Goal: Navigation & Orientation: Find specific page/section

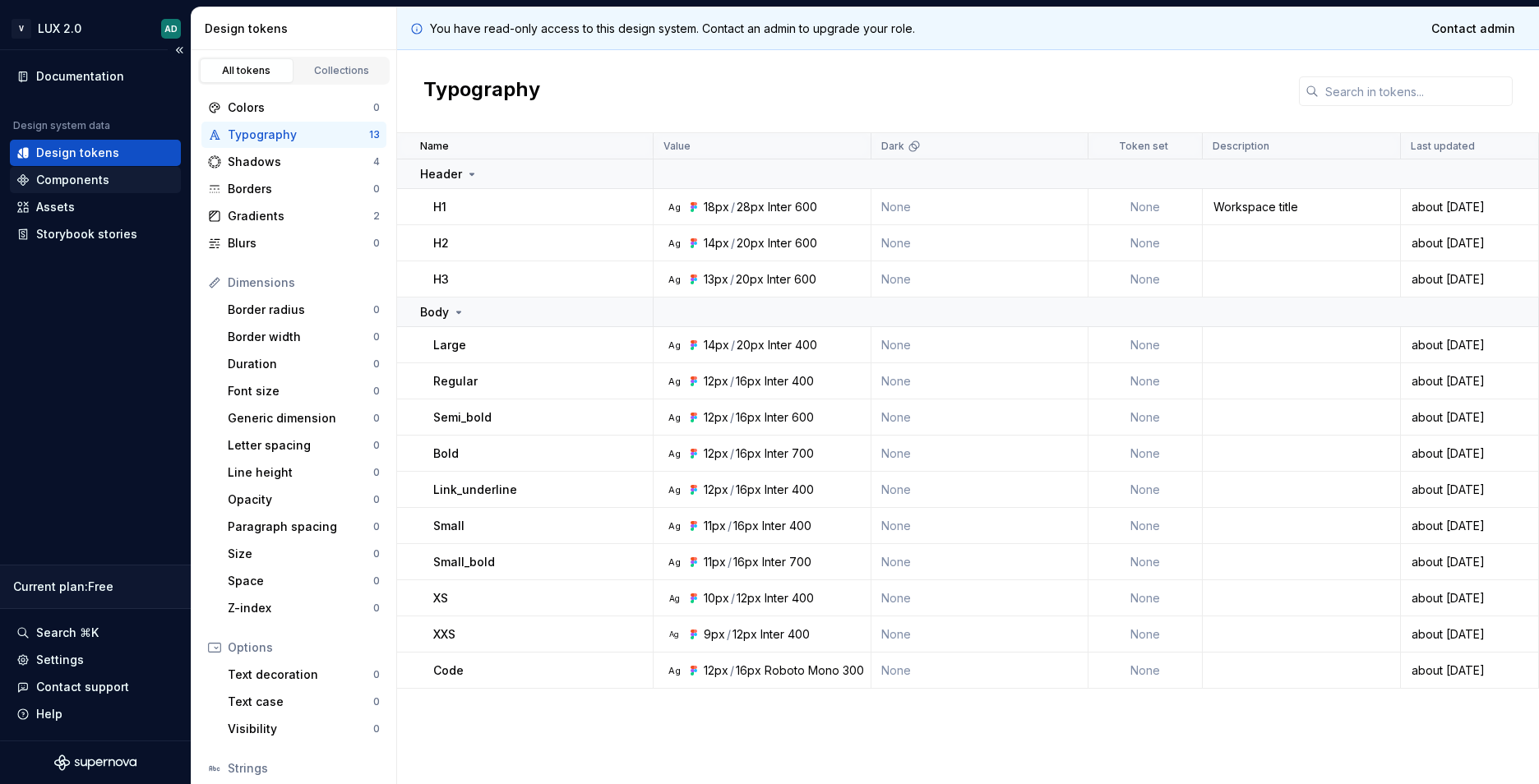
click at [116, 181] on div "Components" at bounding box center [95, 179] width 157 height 16
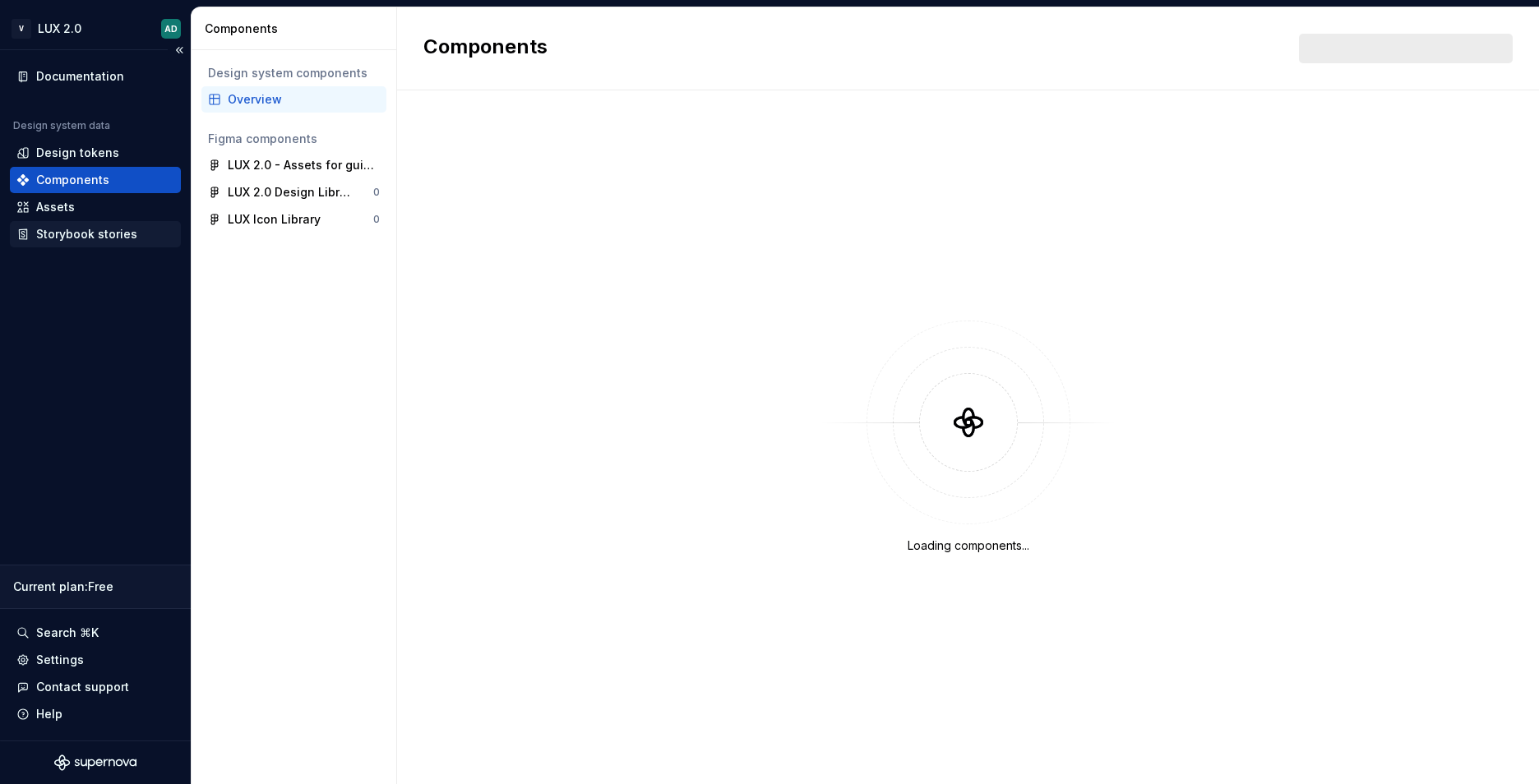
click at [99, 228] on div "Storybook stories" at bounding box center [86, 233] width 101 height 16
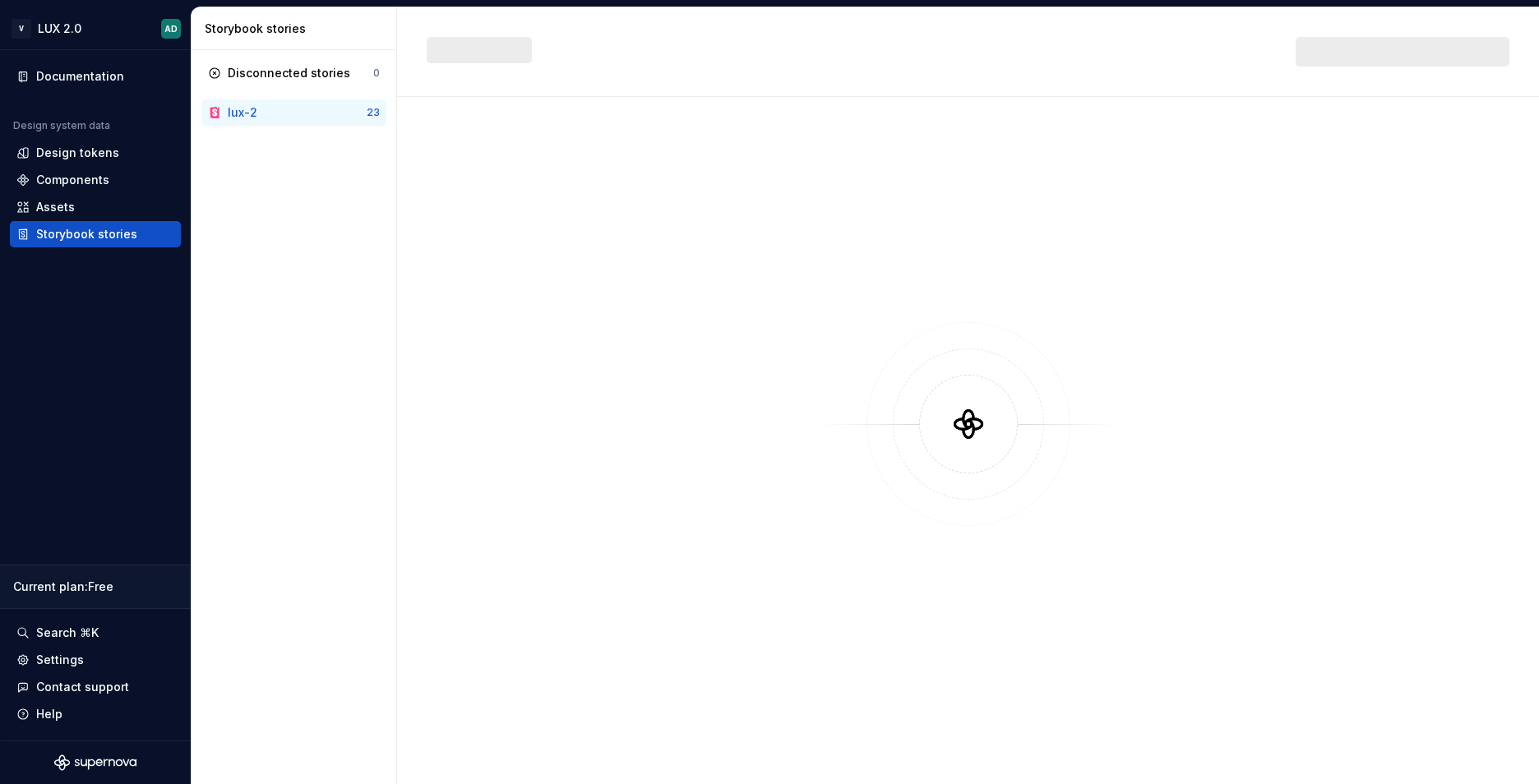
click at [261, 115] on div "lux-2" at bounding box center [297, 112] width 139 height 16
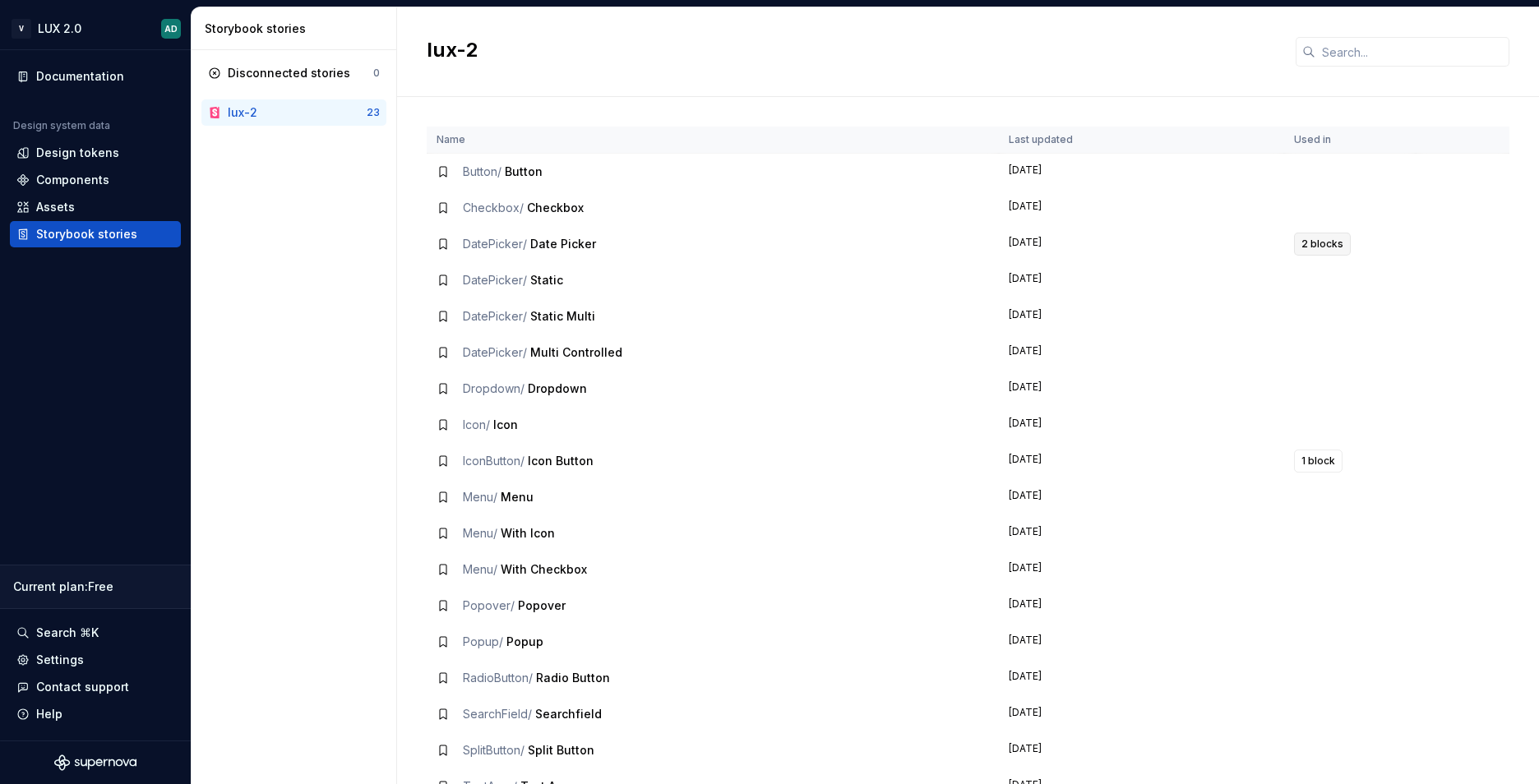
click at [1317, 248] on span "2 blocks" at bounding box center [1323, 245] width 42 height 13
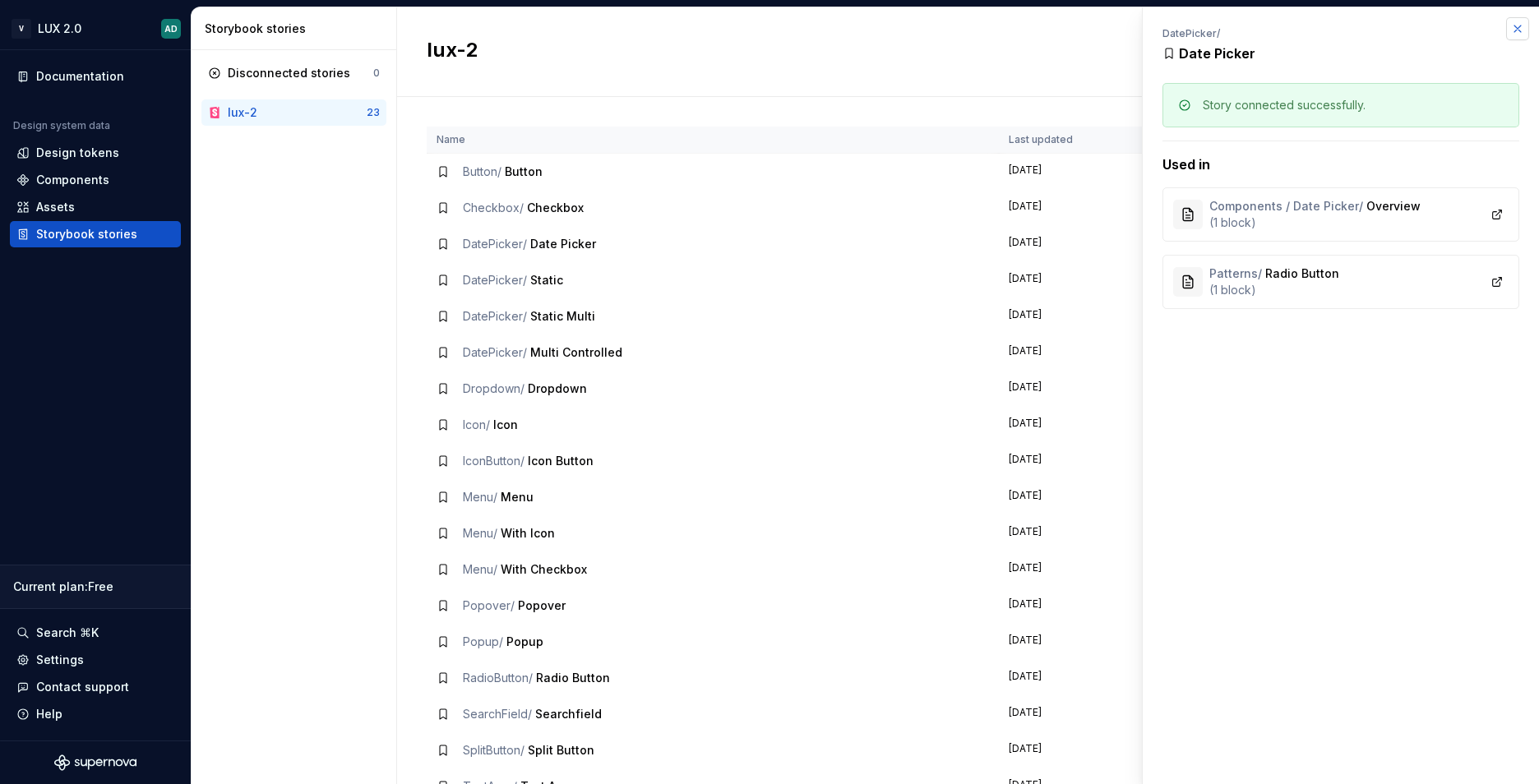
click at [1521, 28] on button "button" at bounding box center [1517, 28] width 23 height 23
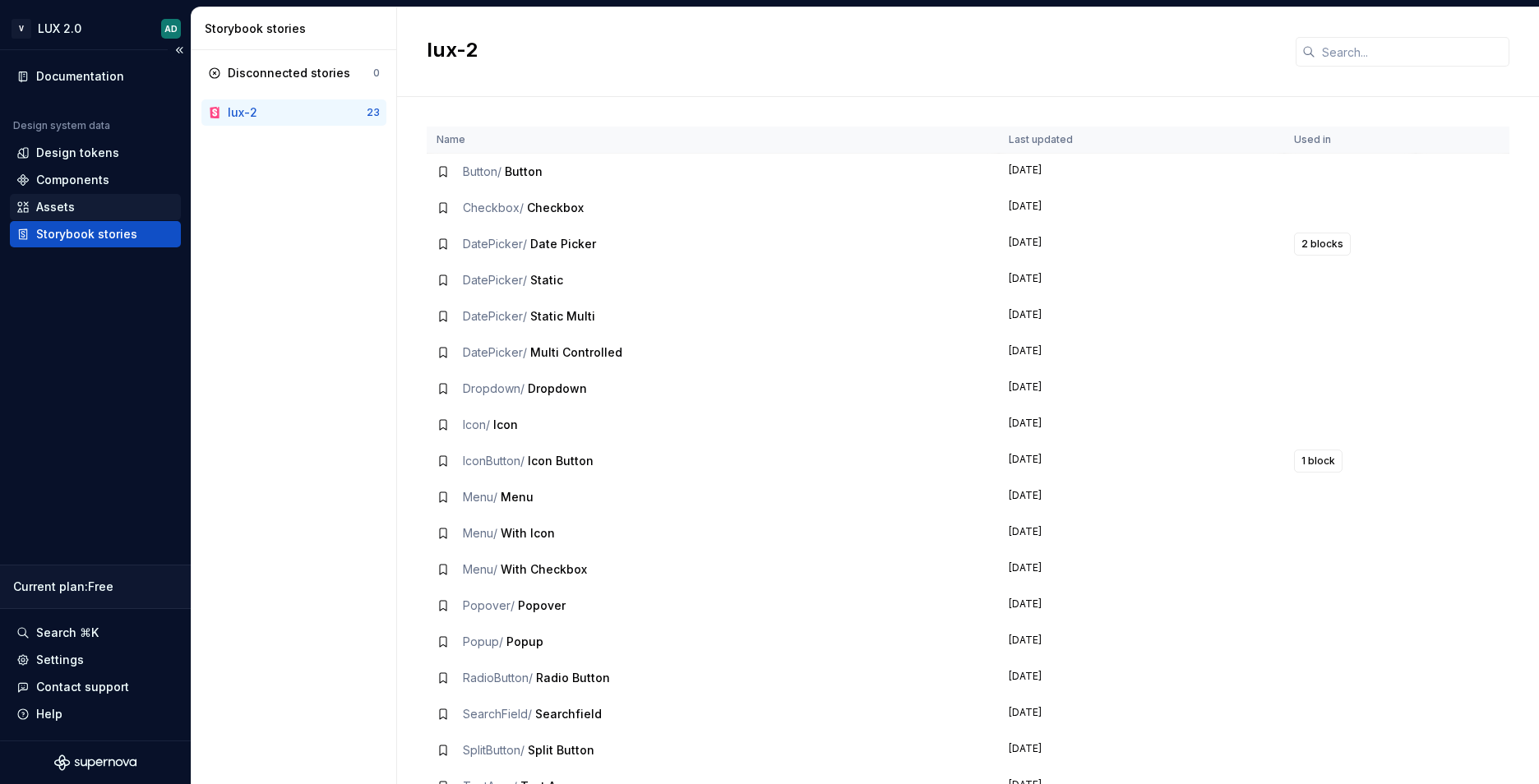
click at [88, 210] on div "Assets" at bounding box center [95, 207] width 157 height 16
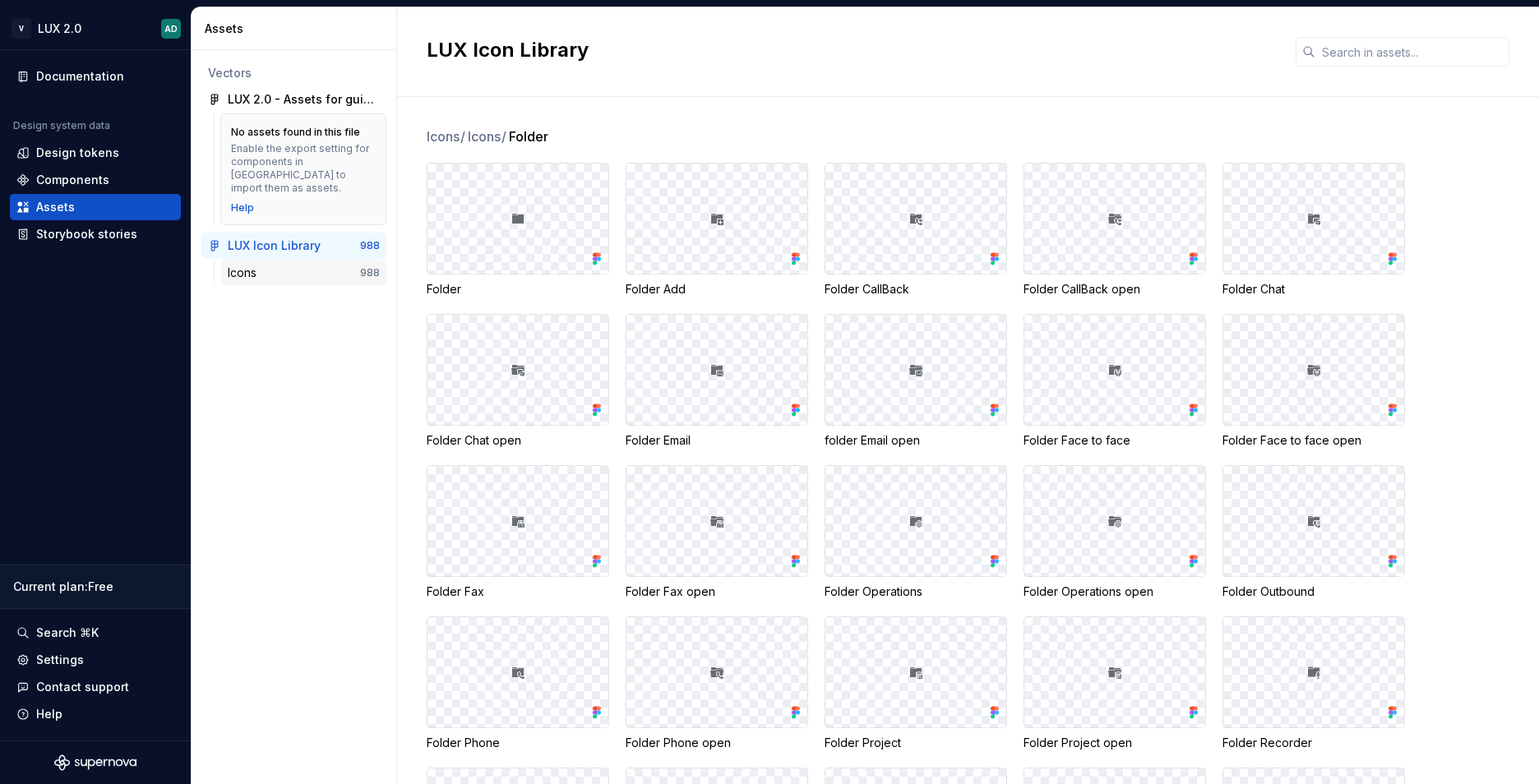
click at [259, 264] on div "Icons" at bounding box center [245, 272] width 35 height 16
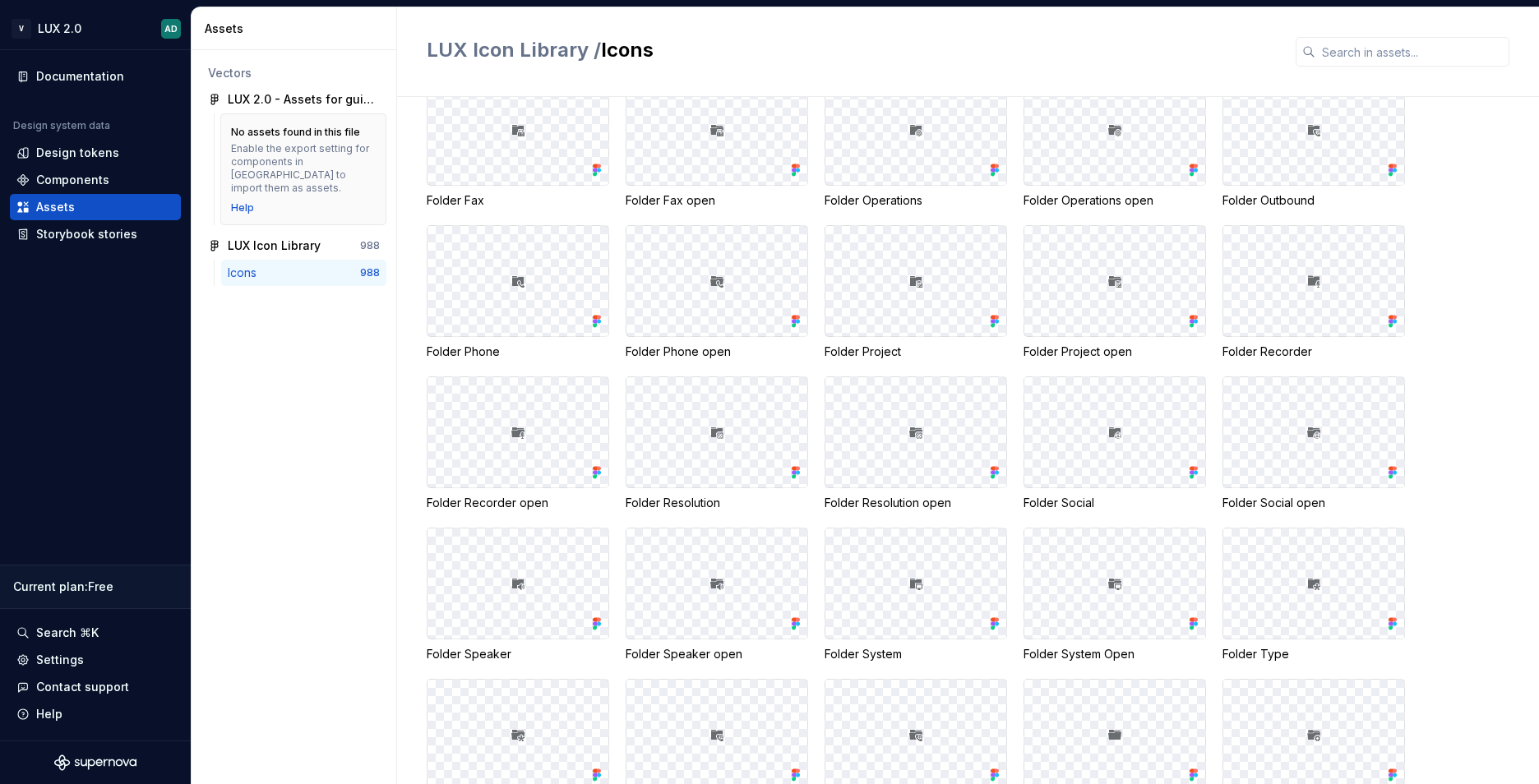
scroll to position [411, 0]
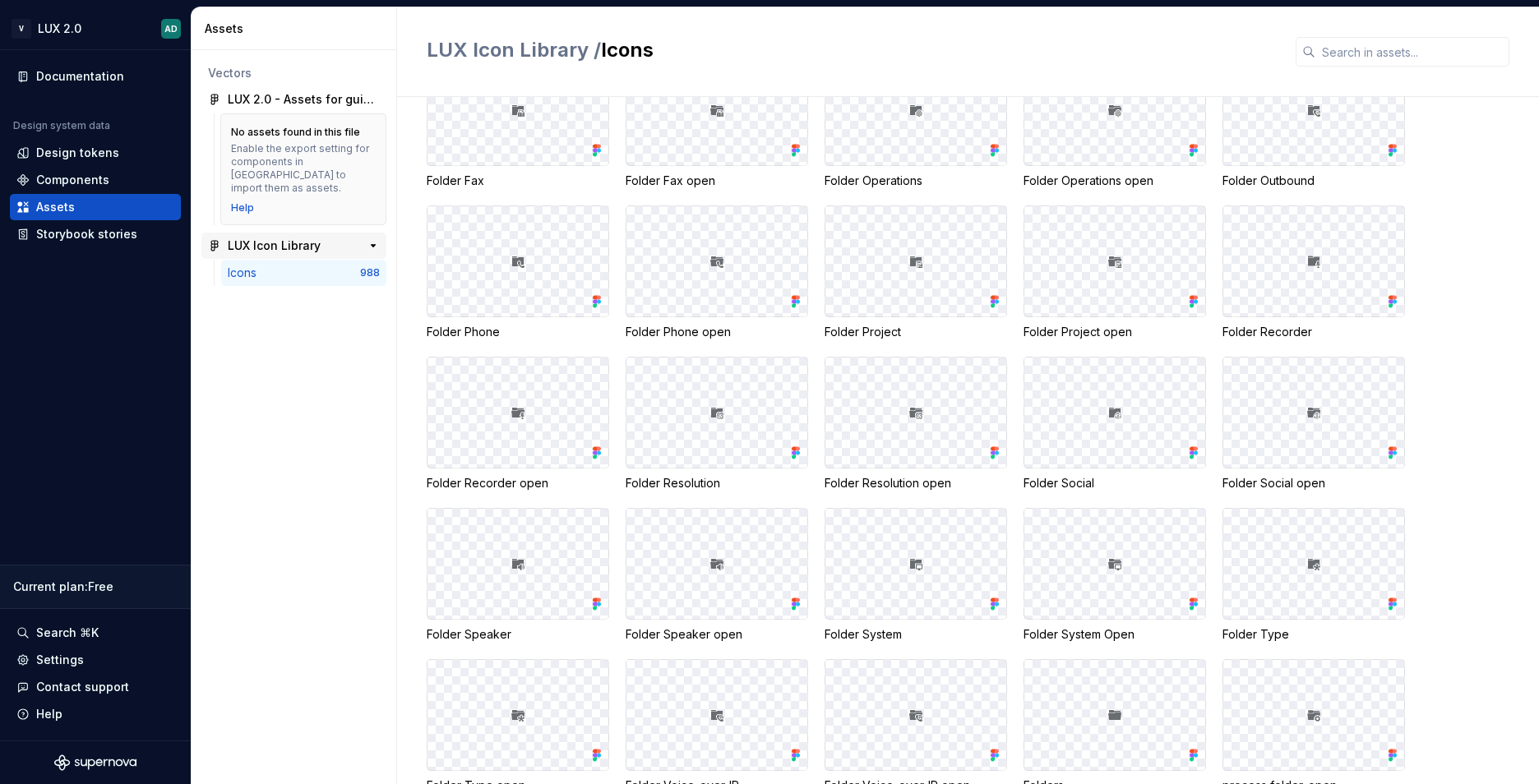
click at [324, 238] on div "LUX Icon Library" at bounding box center [288, 246] width 122 height 16
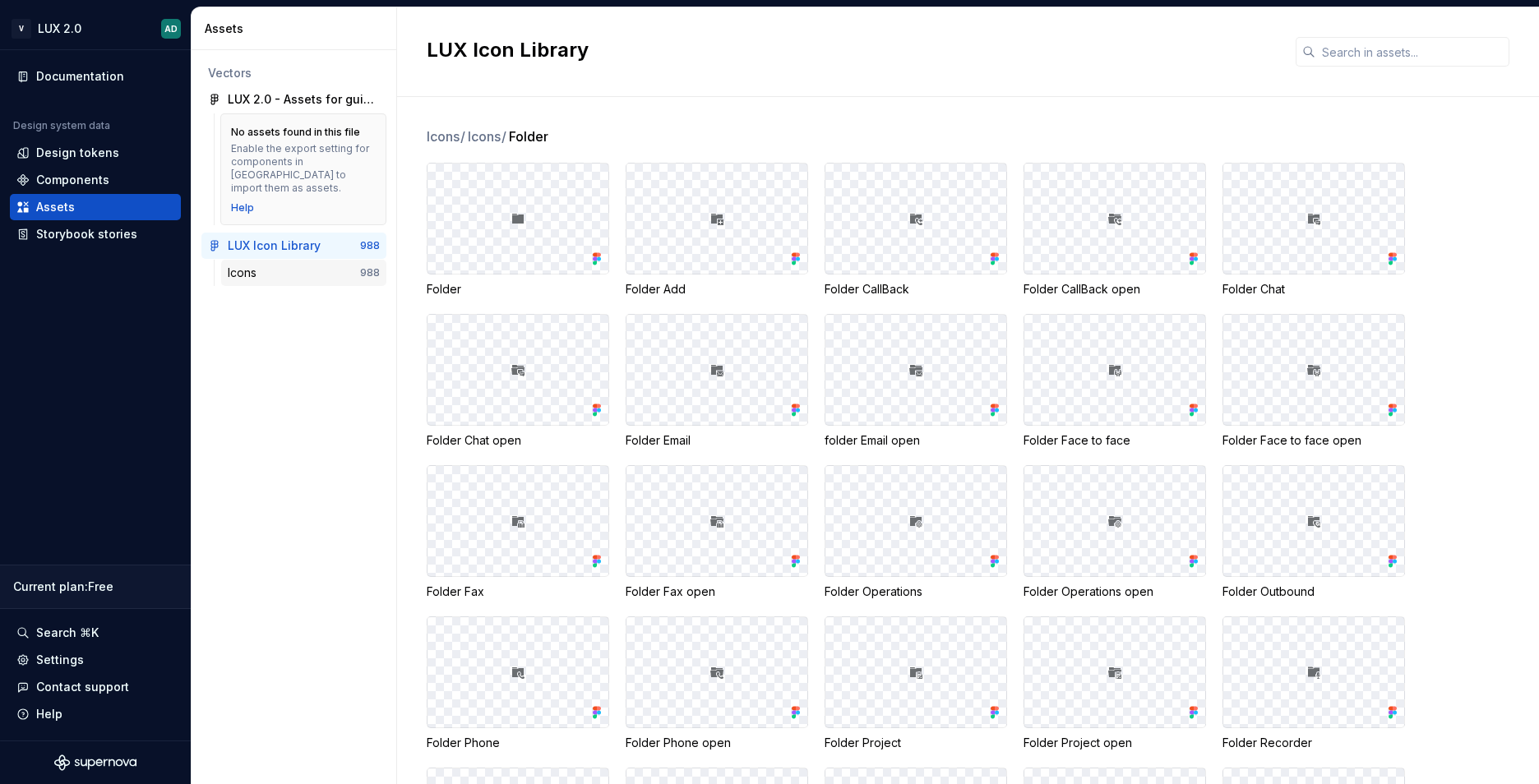
click at [321, 264] on div "Icons" at bounding box center [294, 272] width 133 height 16
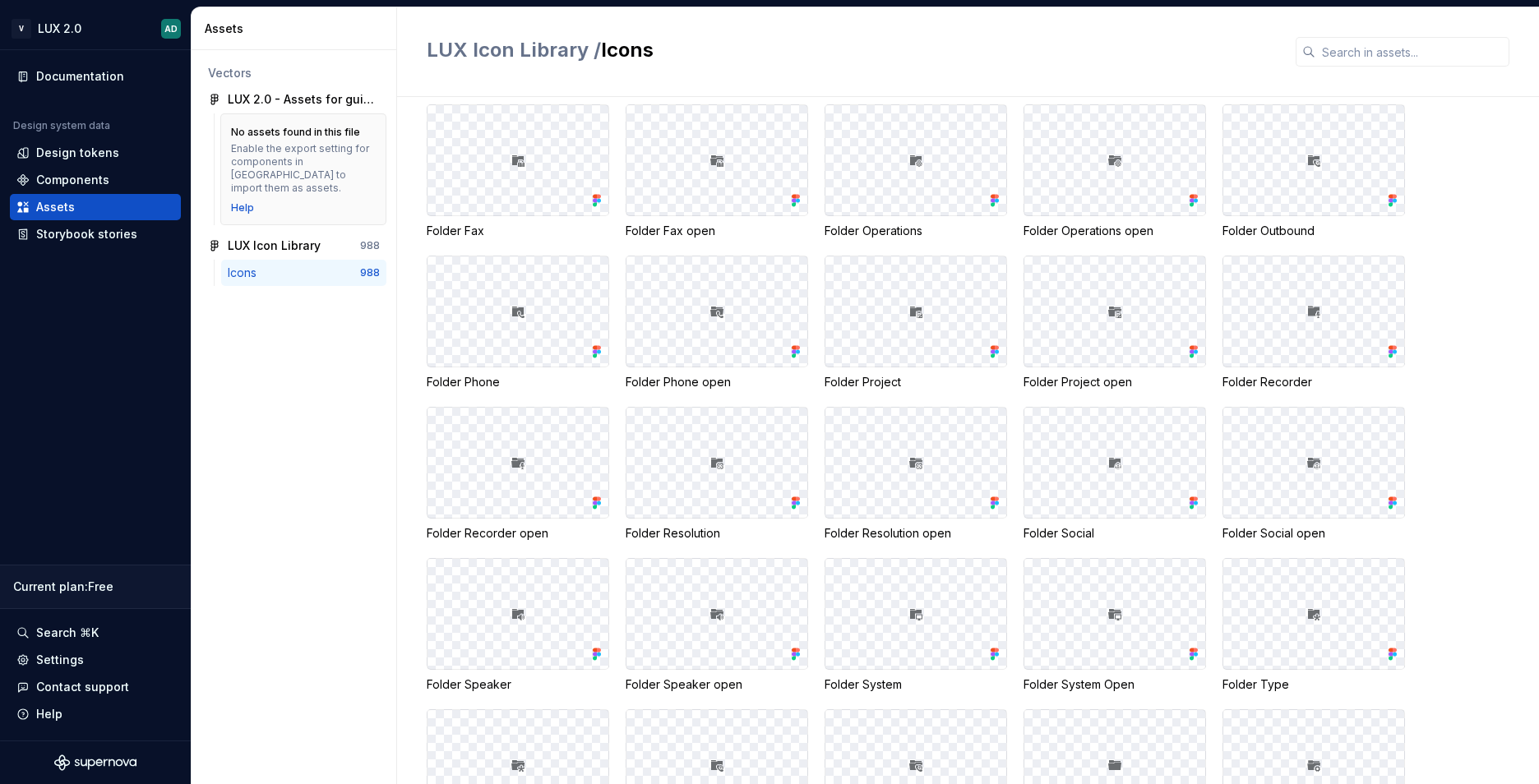
scroll to position [411, 0]
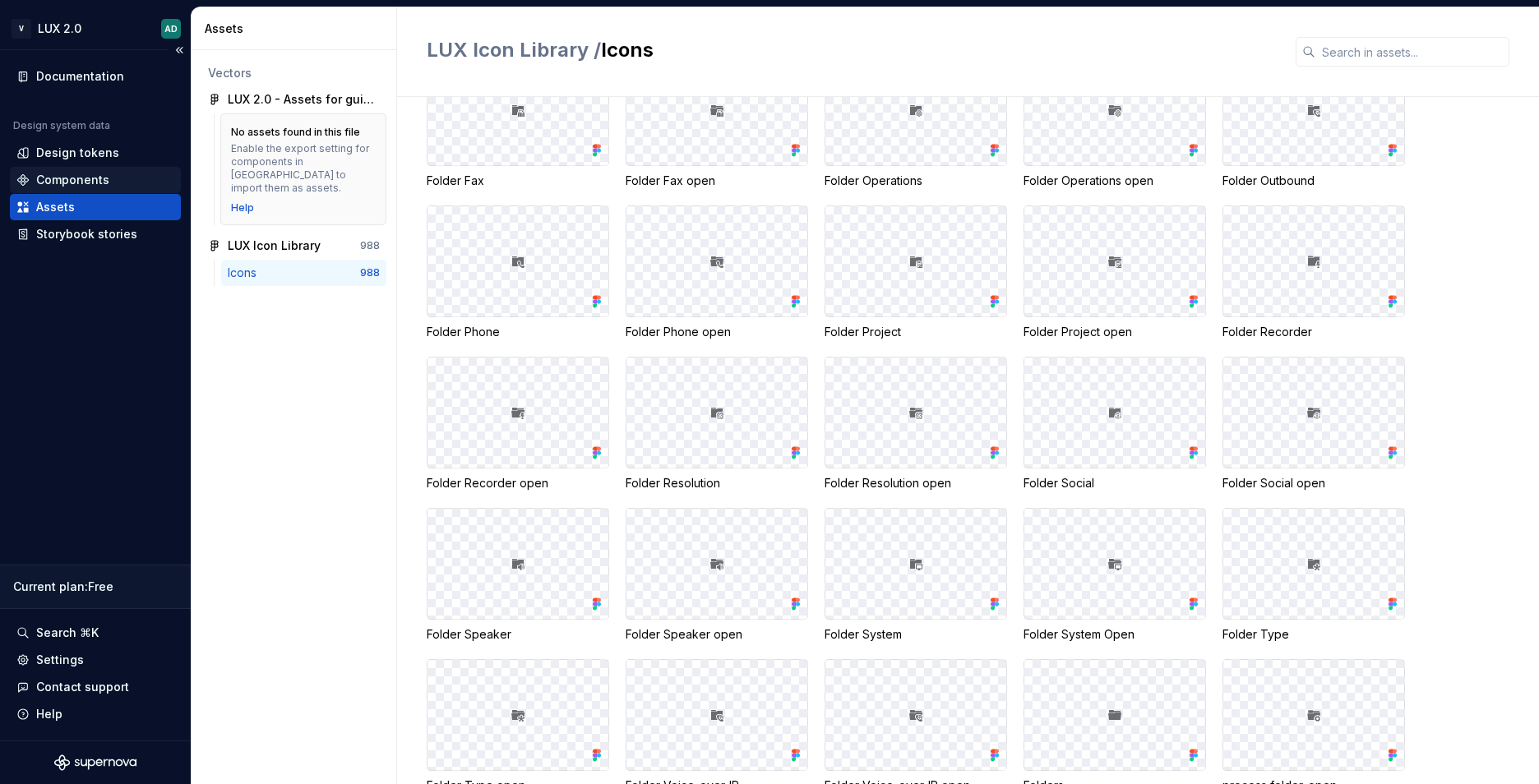
click at [97, 180] on div "Components" at bounding box center [72, 179] width 73 height 16
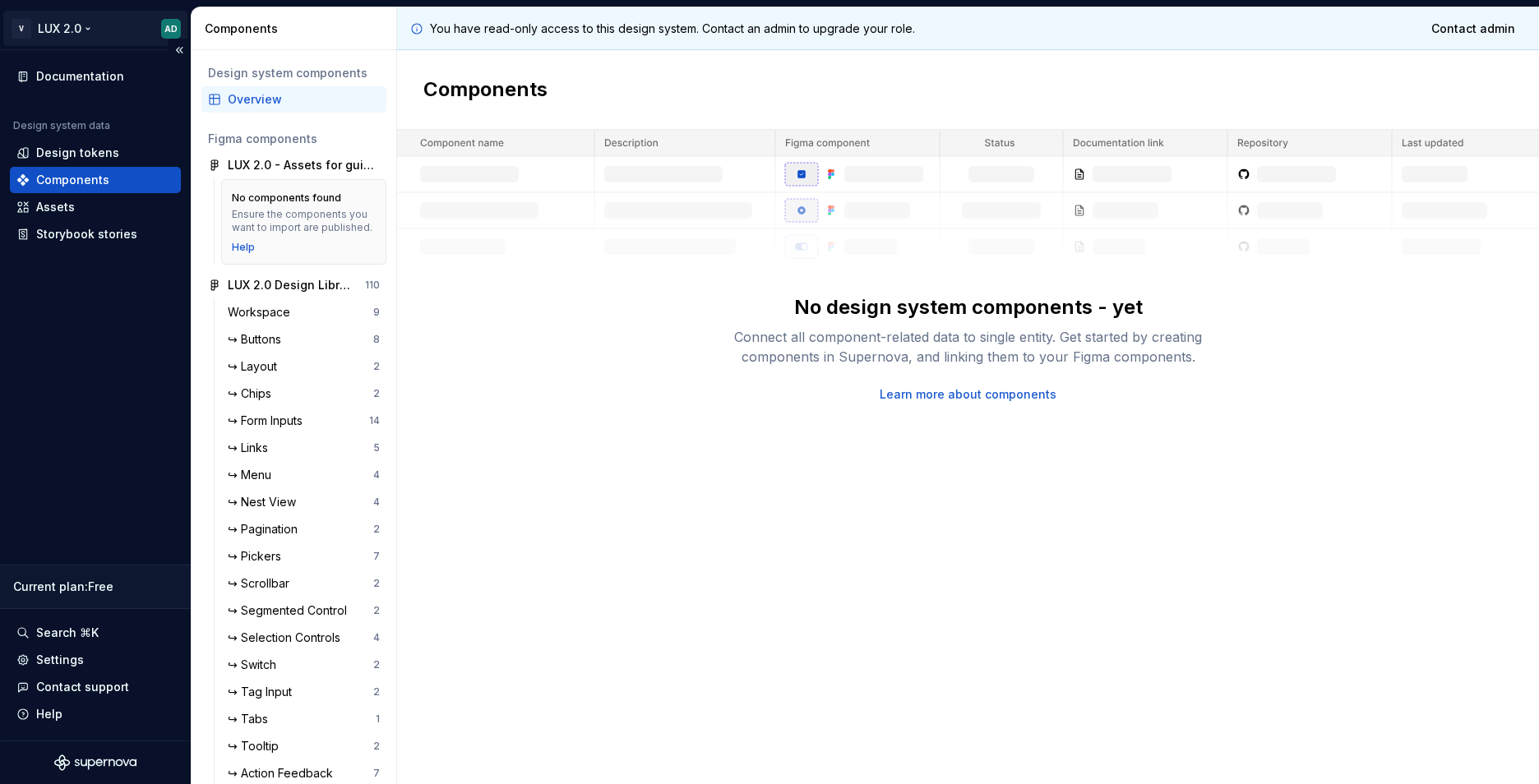
click at [60, 21] on html "V LUX 2.0 AD Documentation Design system data Design tokens Components Assets S…" at bounding box center [769, 392] width 1539 height 784
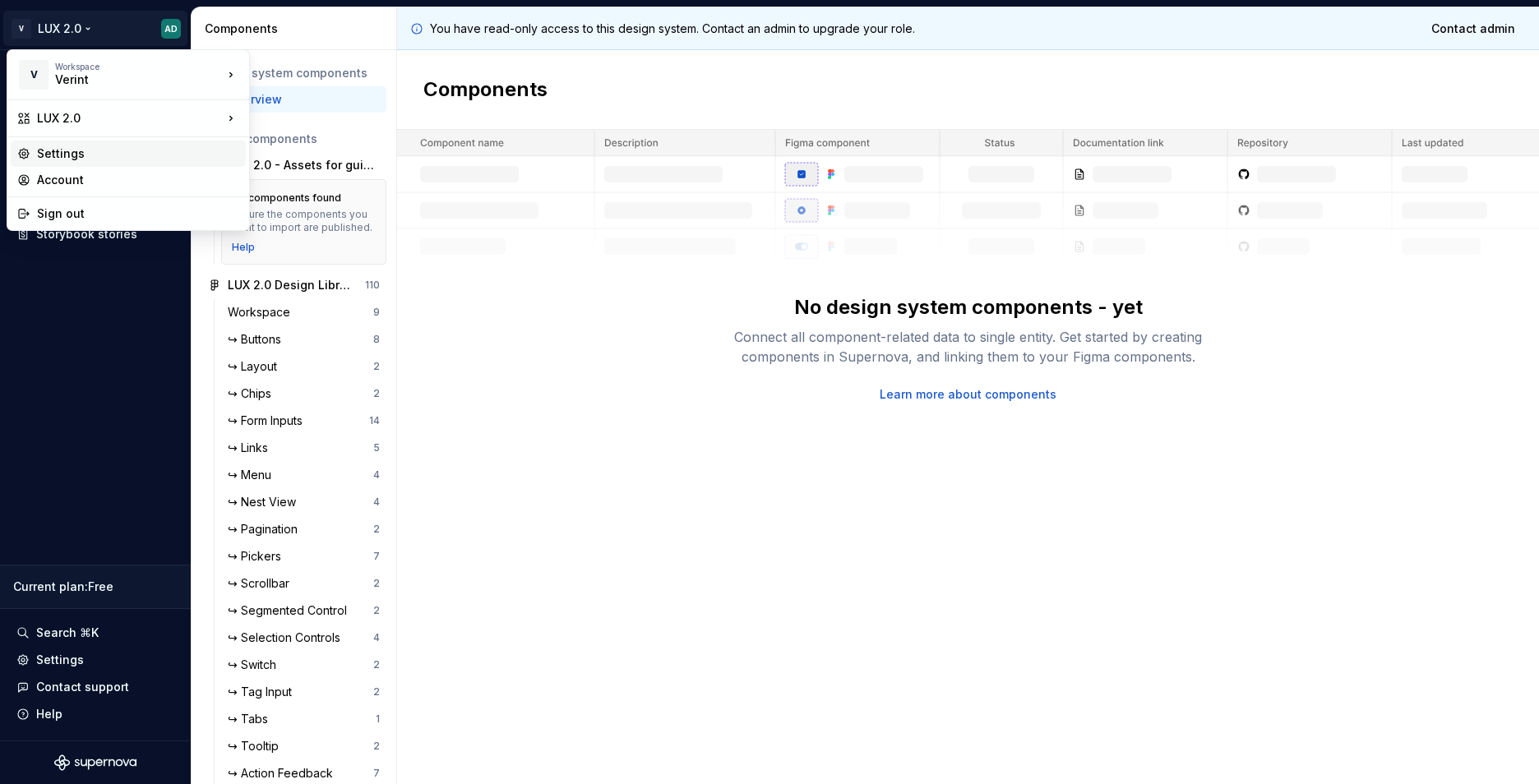
click at [86, 153] on div "Settings" at bounding box center [137, 153] width 202 height 16
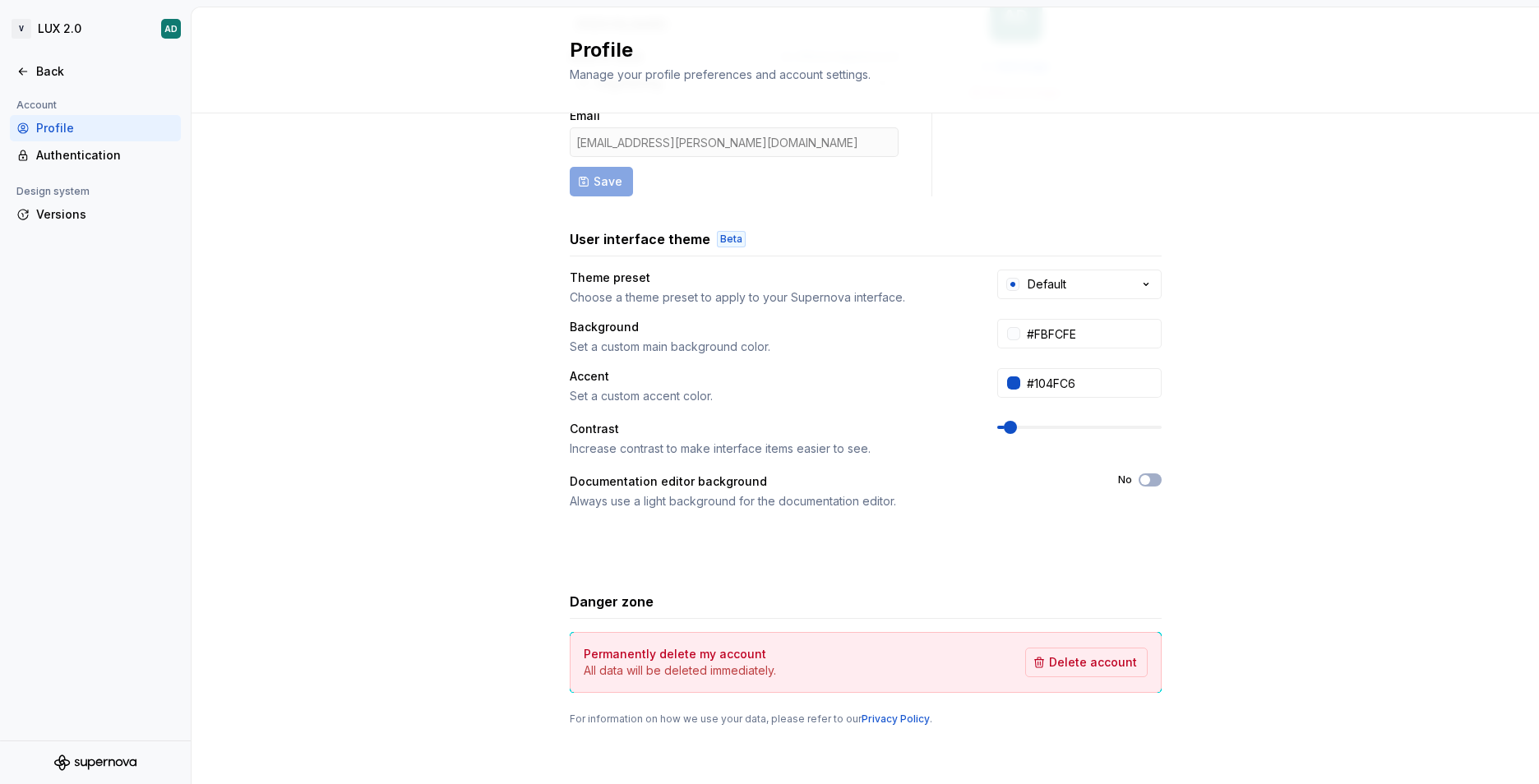
scroll to position [157, 0]
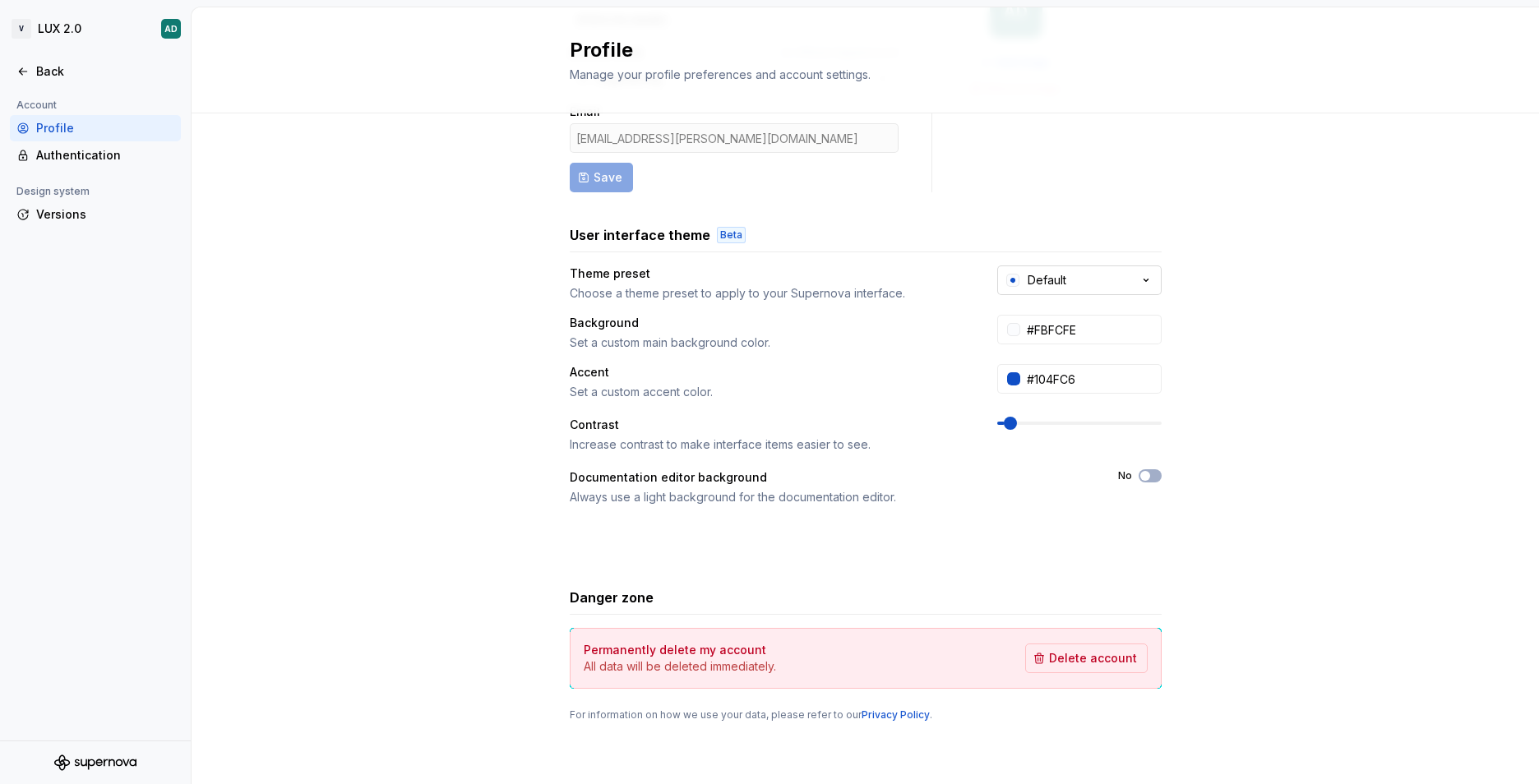
click at [1083, 280] on button "Default" at bounding box center [1079, 280] width 164 height 29
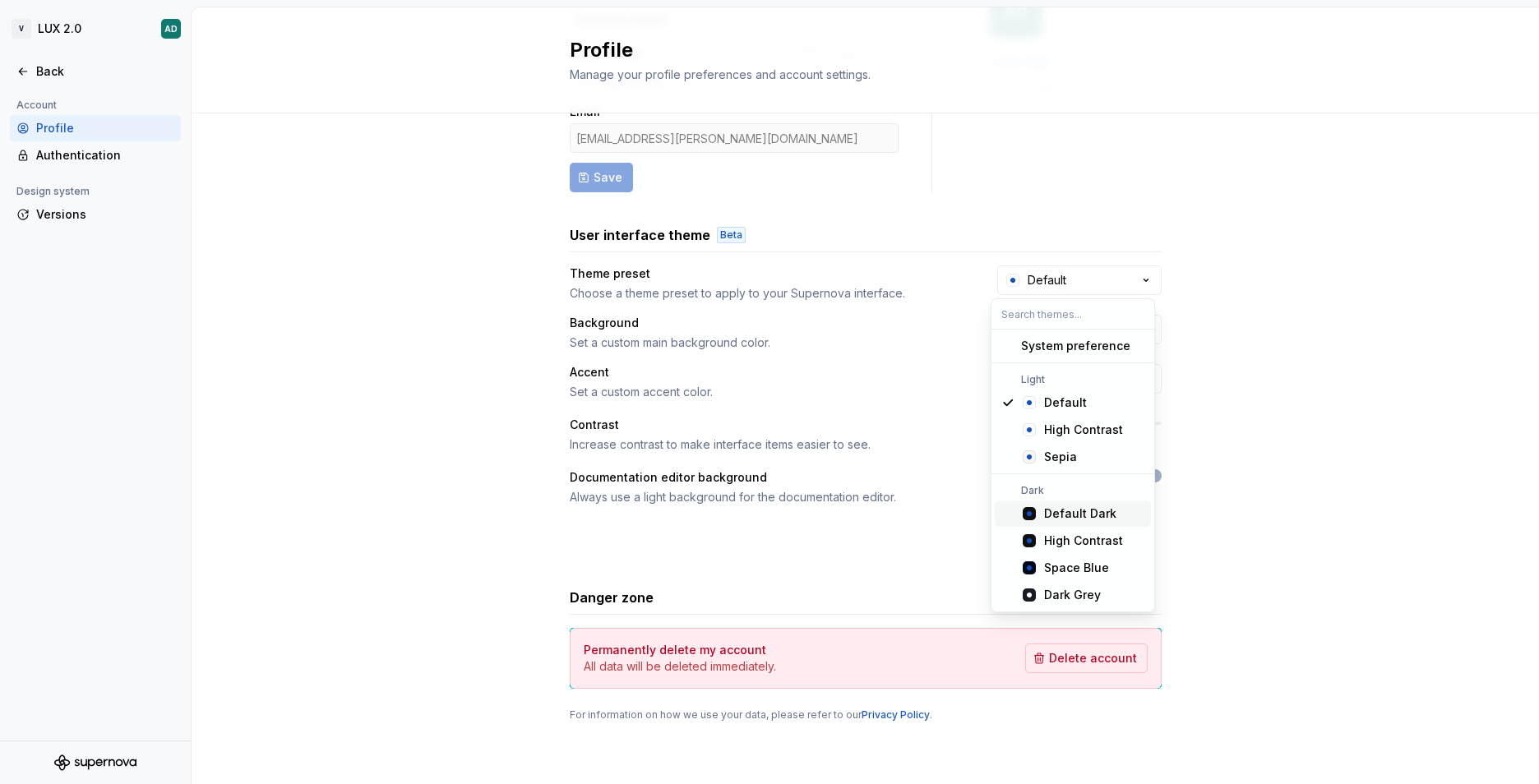
click at [1089, 510] on div "Default Dark" at bounding box center [1080, 513] width 72 height 16
type input "#101010"
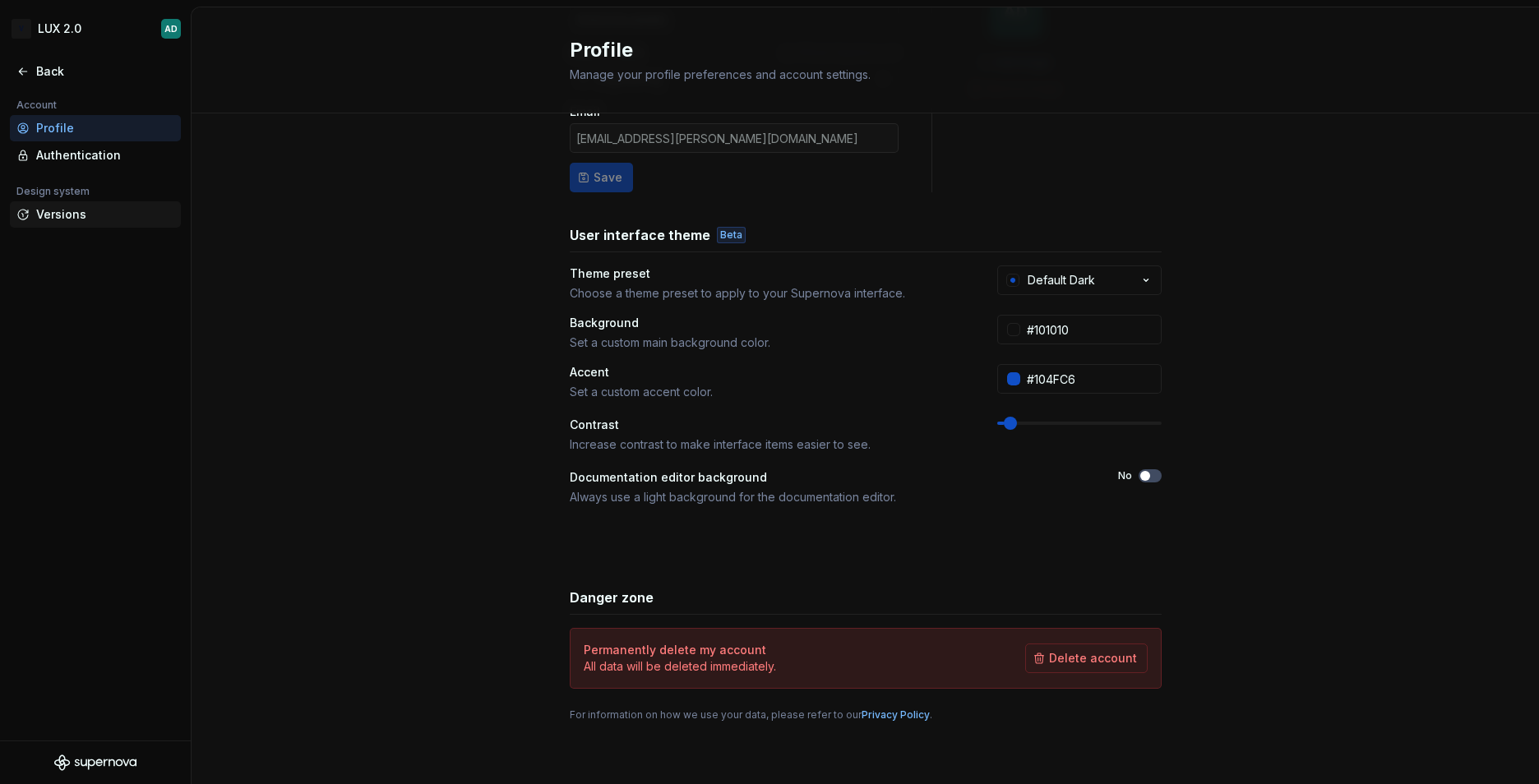
click at [73, 207] on div "Versions" at bounding box center [105, 214] width 138 height 16
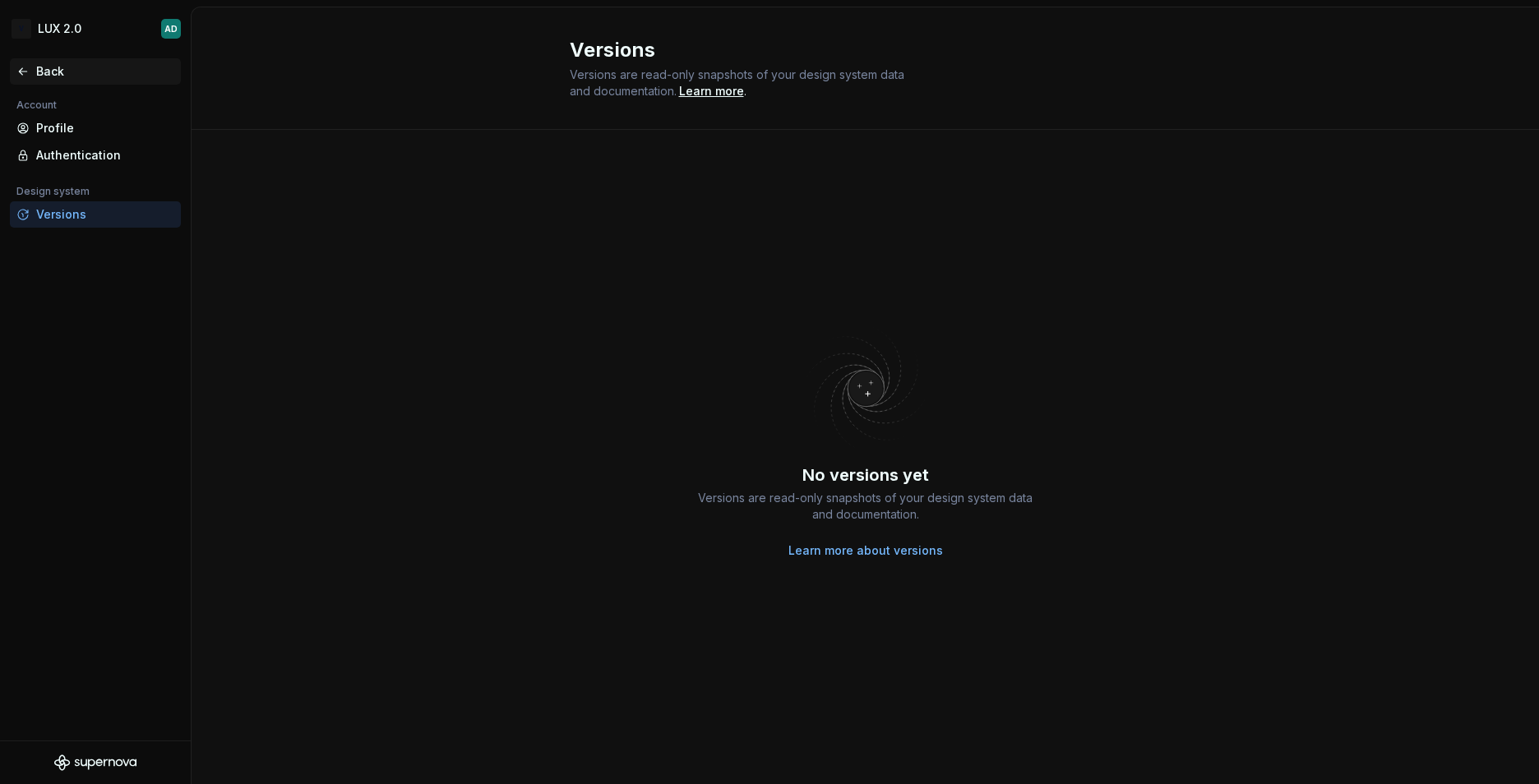
click at [46, 67] on div "Back" at bounding box center [105, 71] width 138 height 16
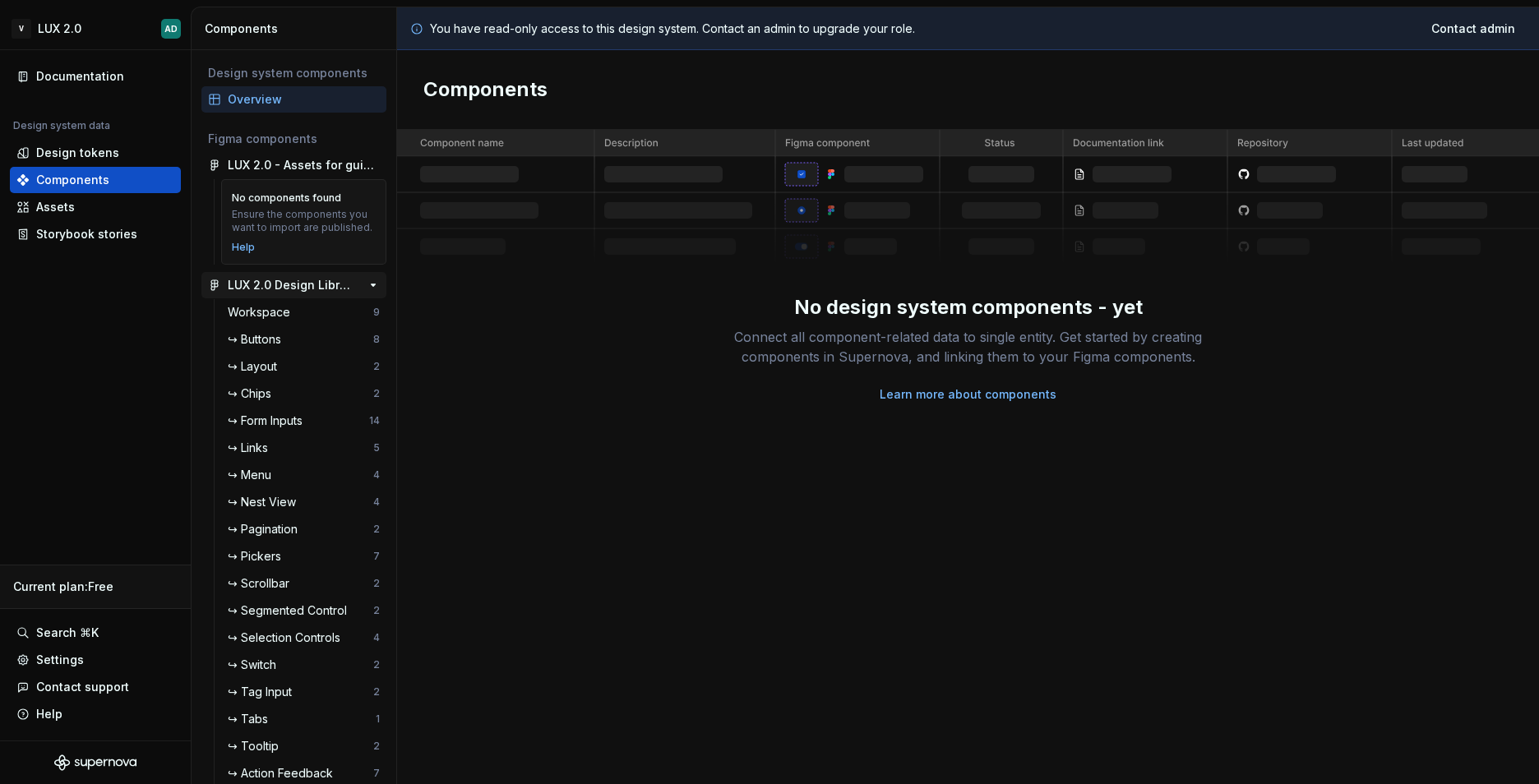
click at [304, 294] on div "LUX 2.0 Design Library" at bounding box center [288, 284] width 122 height 16
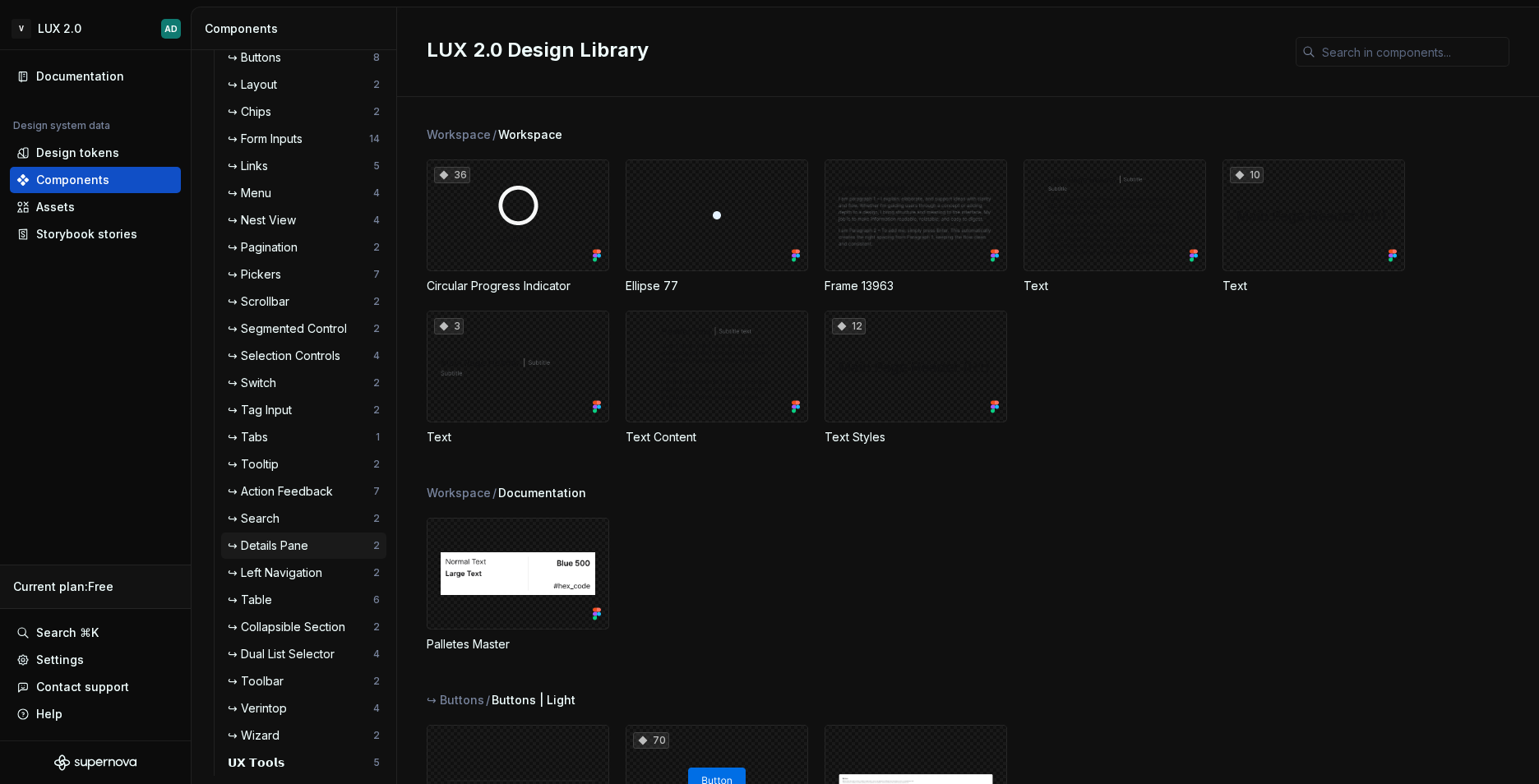
scroll to position [364, 0]
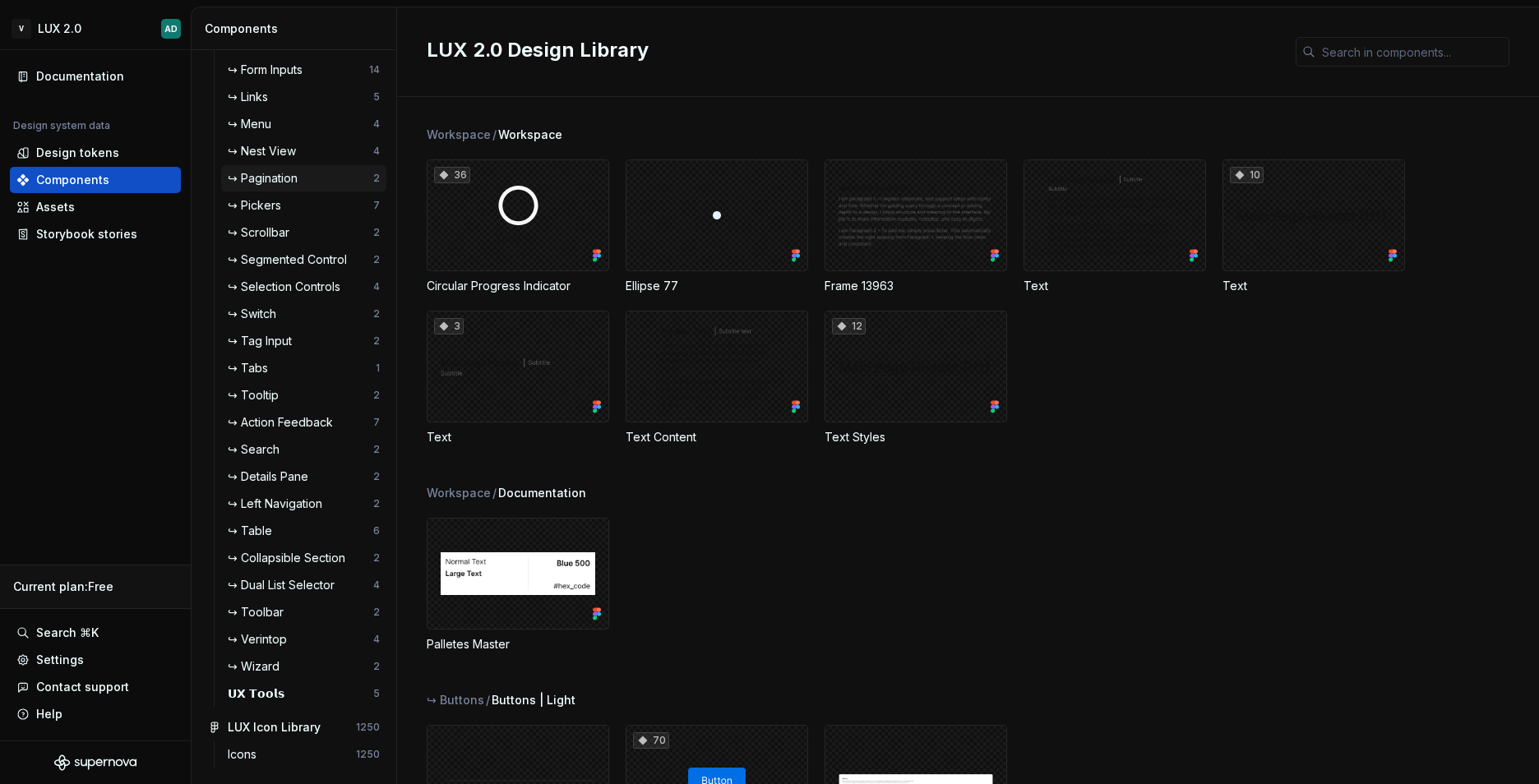
click at [280, 177] on div "↪ Pagination" at bounding box center [266, 177] width 77 height 16
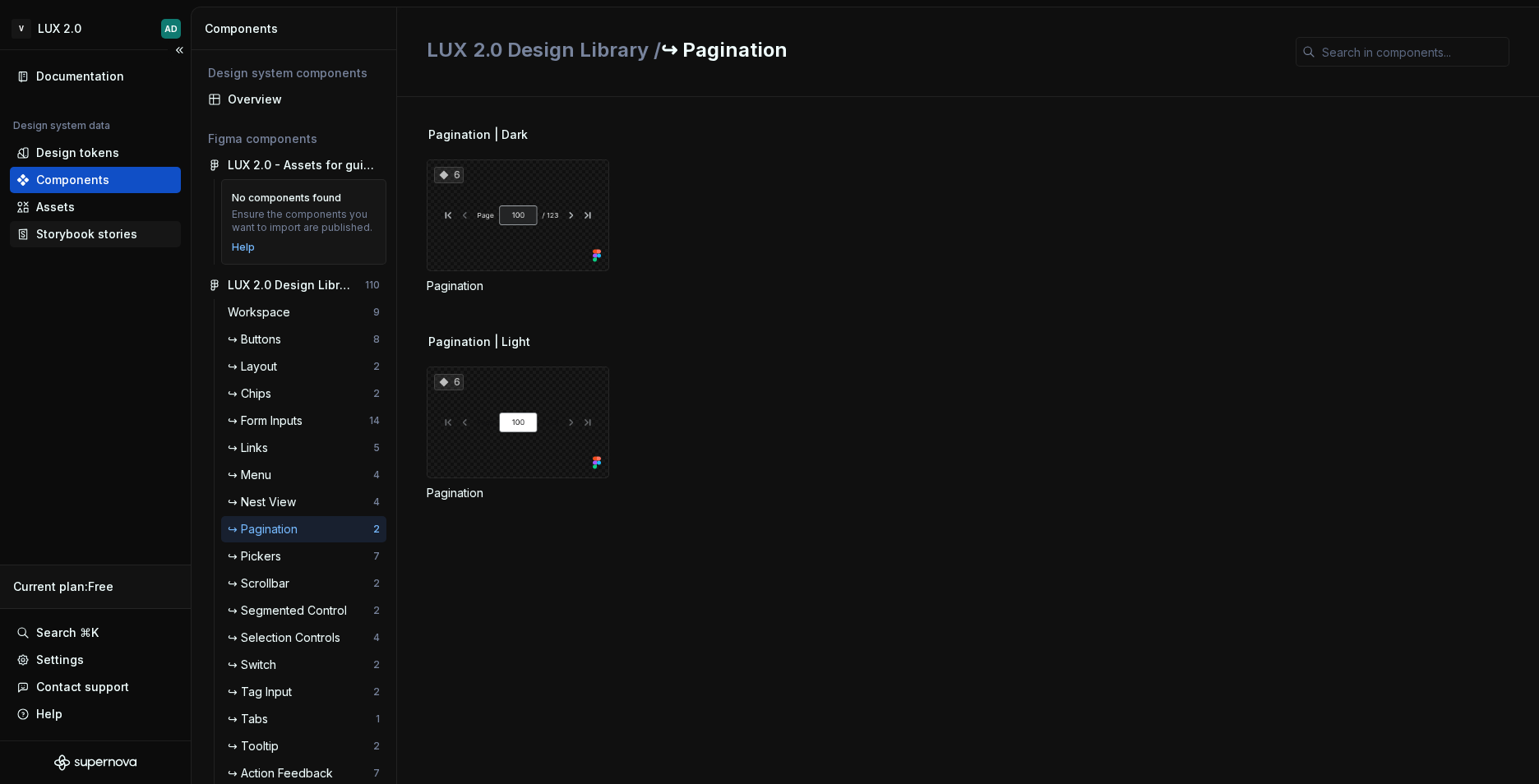
click at [109, 229] on div "Storybook stories" at bounding box center [86, 233] width 101 height 16
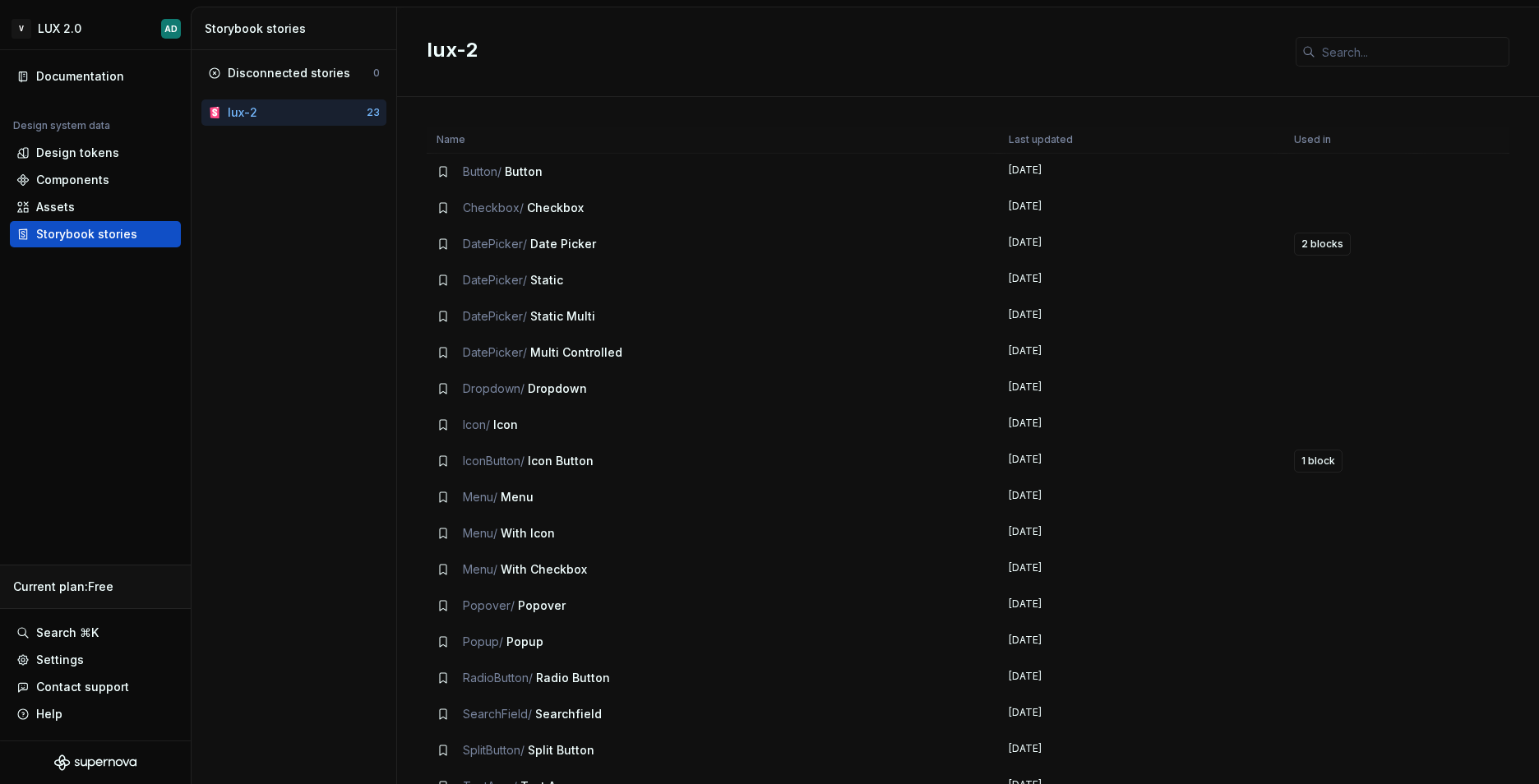
drag, startPoint x: 275, startPoint y: 106, endPoint x: 225, endPoint y: 179, distance: 88.5
click at [225, 179] on div "Disconnected stories 0 lux-2 23" at bounding box center [294, 417] width 205 height 734
click at [338, 75] on div "Disconnected stories" at bounding box center [288, 72] width 122 height 16
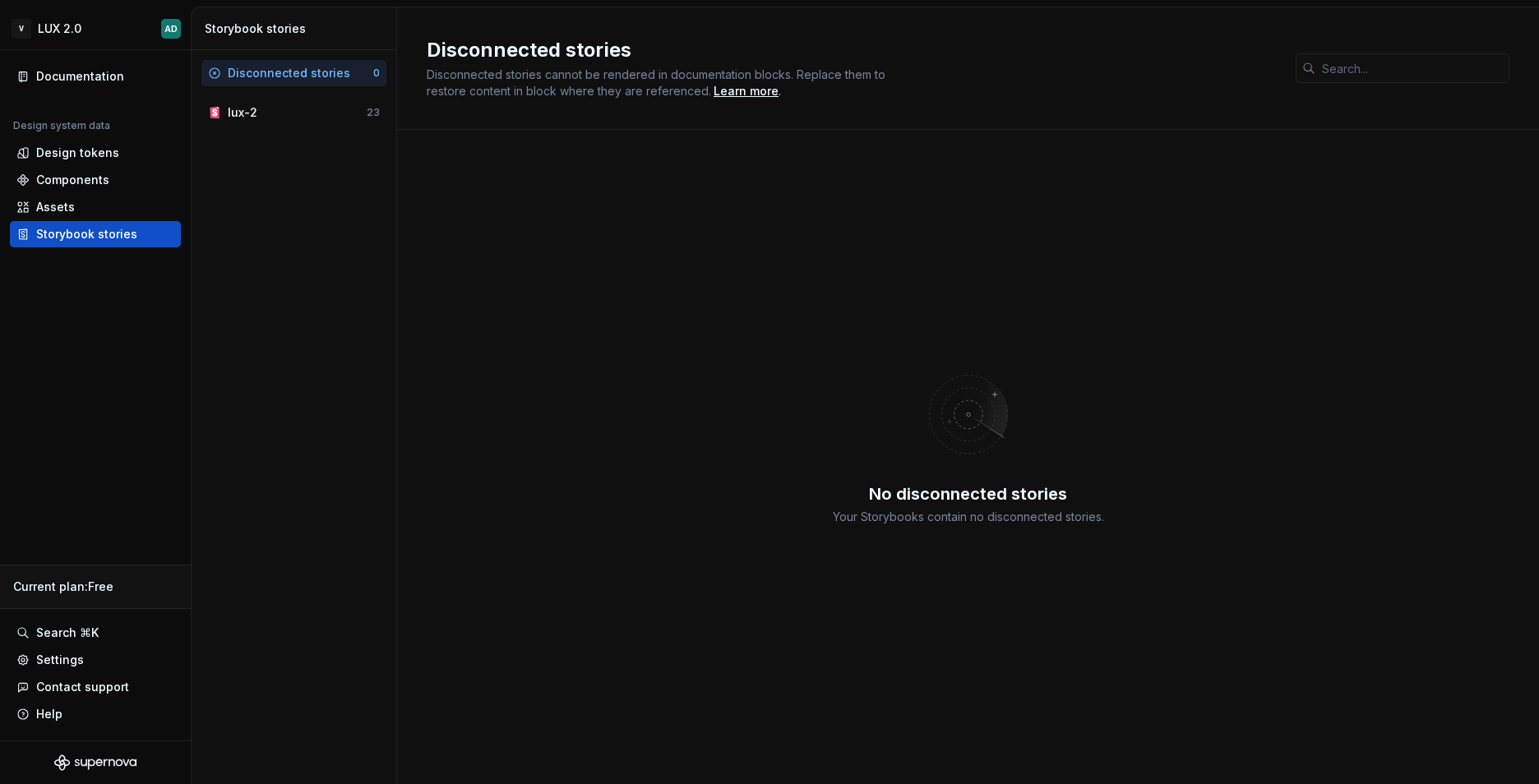
click at [323, 96] on div "Disconnected stories 0 lux-2 23" at bounding box center [293, 92] width 185 height 65
click at [322, 108] on div "lux-2" at bounding box center [297, 112] width 139 height 16
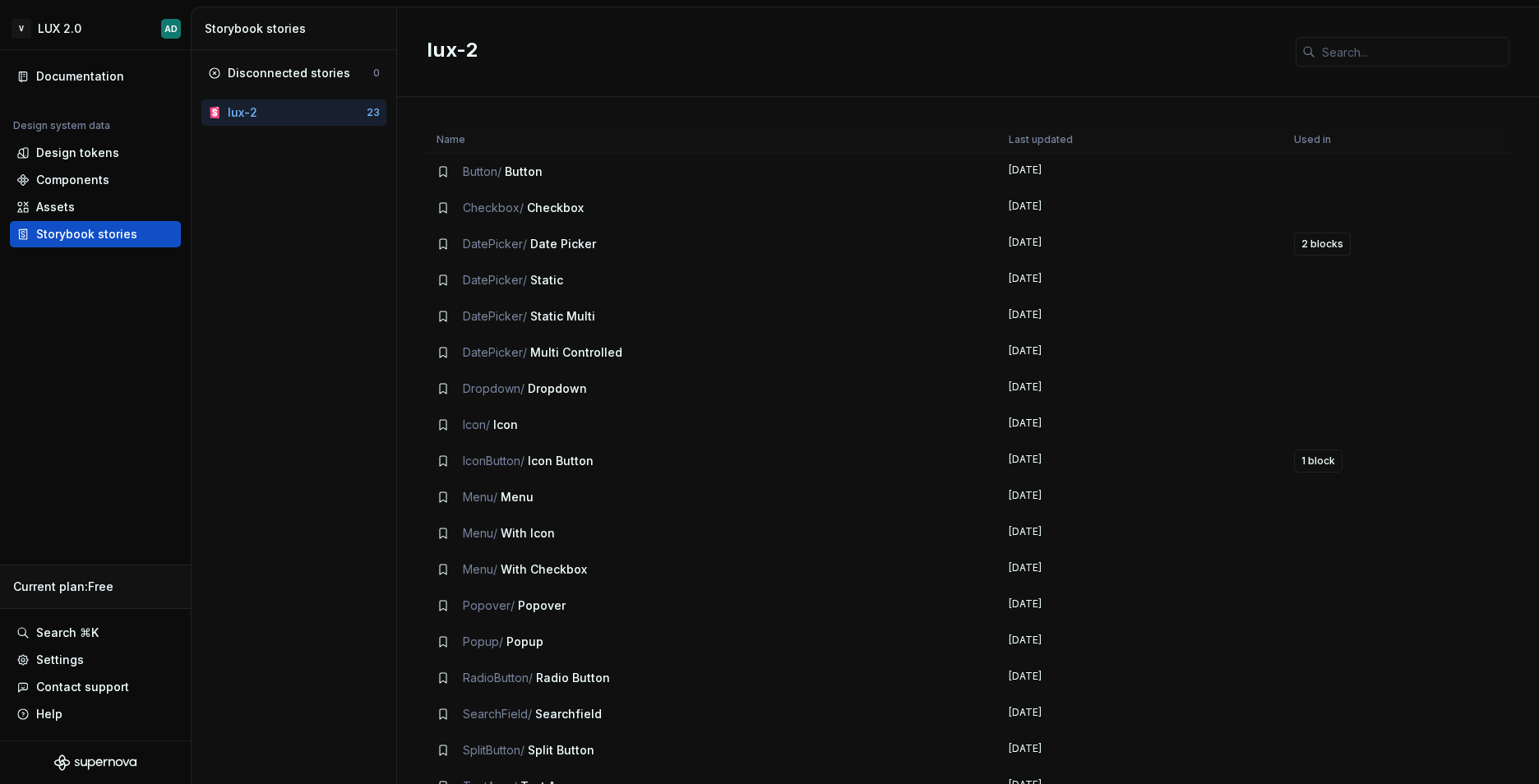
click at [1296, 574] on td at bounding box center [1349, 570] width 132 height 36
click at [370, 535] on div "Disconnected stories 0 lux-2 23" at bounding box center [294, 417] width 205 height 734
click at [375, 566] on div "Disconnected stories 0 lux-2 23" at bounding box center [294, 417] width 205 height 734
click at [273, 318] on div "Disconnected stories 0 lux-2 23" at bounding box center [294, 417] width 205 height 734
